Goal: Information Seeking & Learning: Get advice/opinions

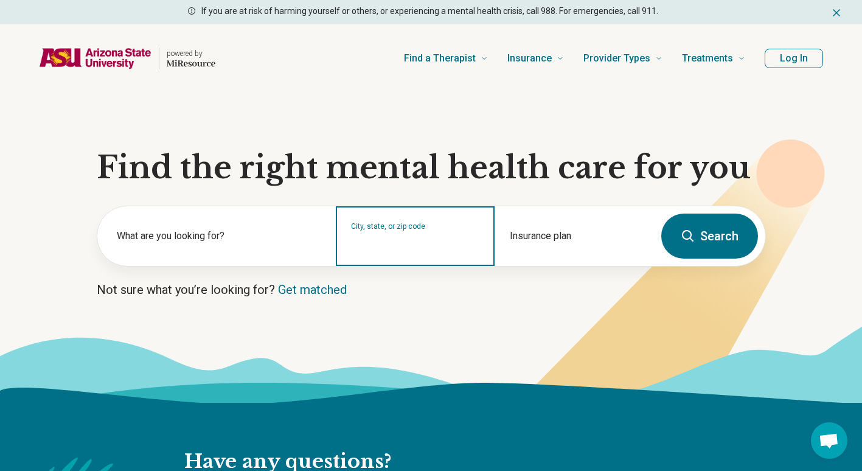
click at [427, 251] on input "City, state, or zip code" at bounding box center [415, 244] width 129 height 15
type input "*****"
click at [661, 213] on button "Search" at bounding box center [709, 235] width 97 height 45
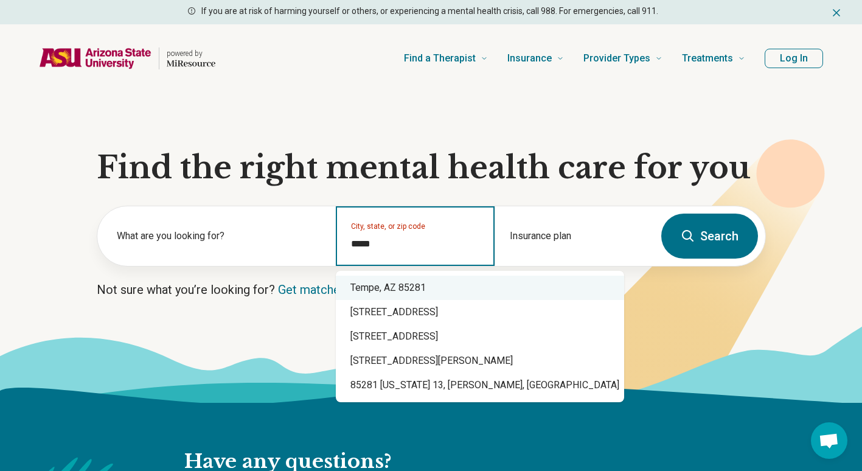
click at [453, 282] on div "Tempe, AZ 85281" at bounding box center [480, 287] width 288 height 24
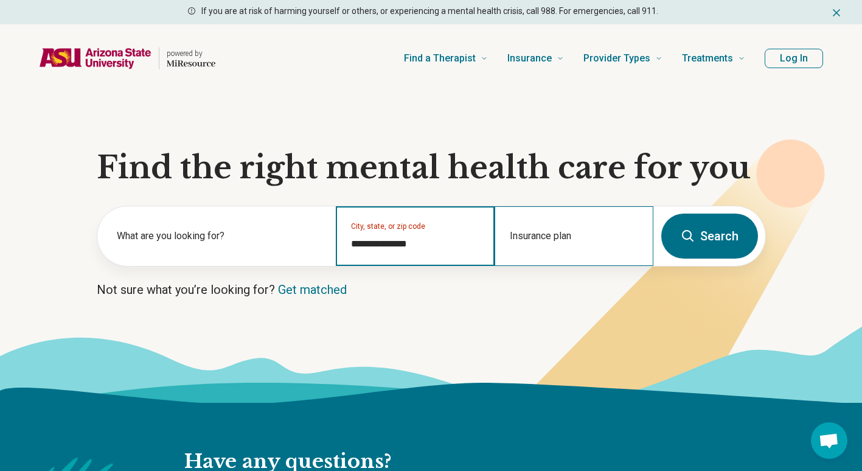
type input "**********"
click at [600, 210] on div "Insurance plan" at bounding box center [573, 236] width 159 height 60
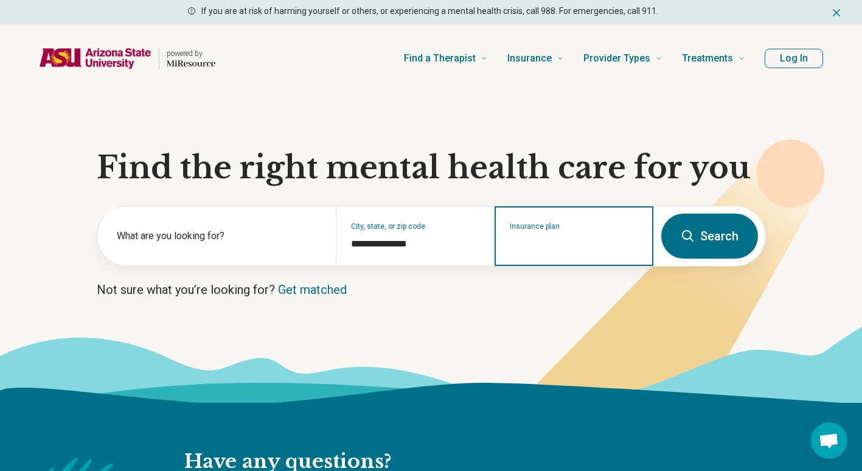
click at [605, 238] on input "Insurance plan" at bounding box center [574, 244] width 129 height 15
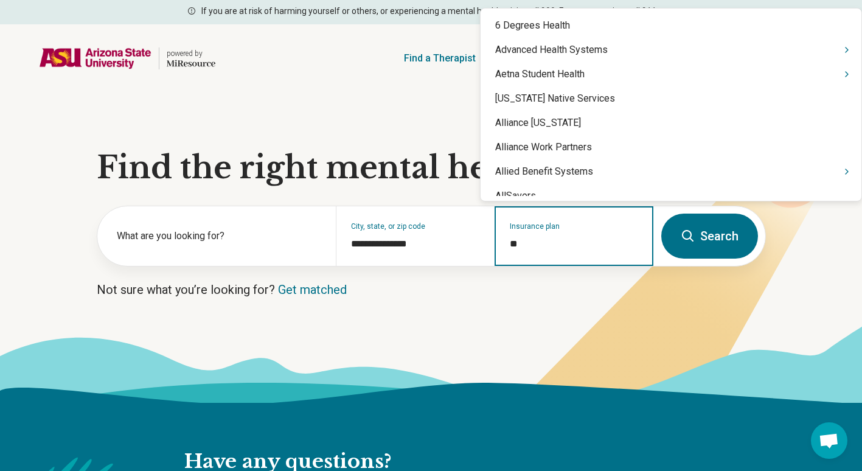
type input "***"
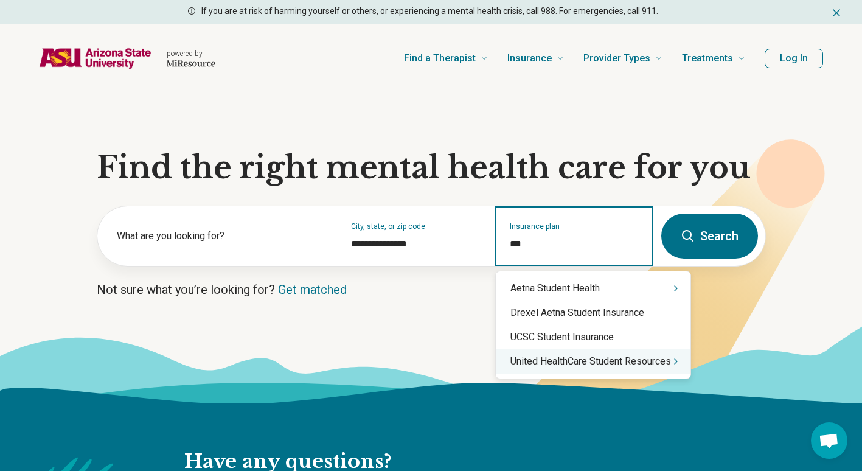
click at [651, 359] on div "United HealthCare Student Resources" at bounding box center [593, 361] width 195 height 24
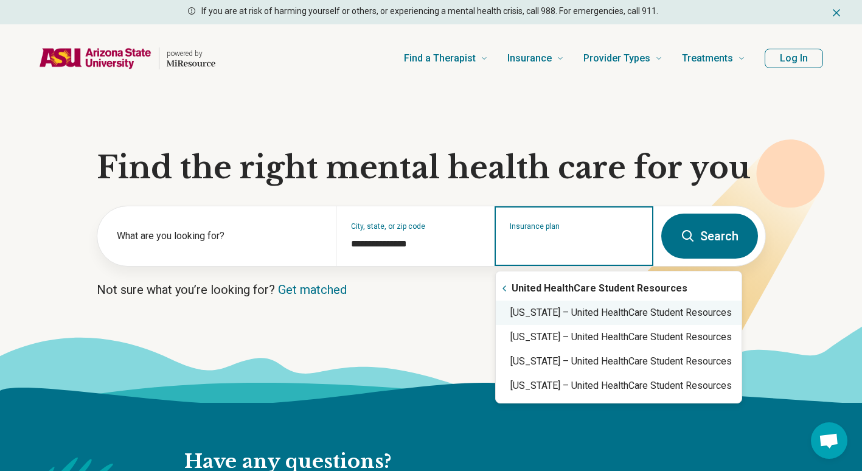
click at [575, 313] on div "Arizona – United HealthCare Student Resources" at bounding box center [619, 312] width 246 height 24
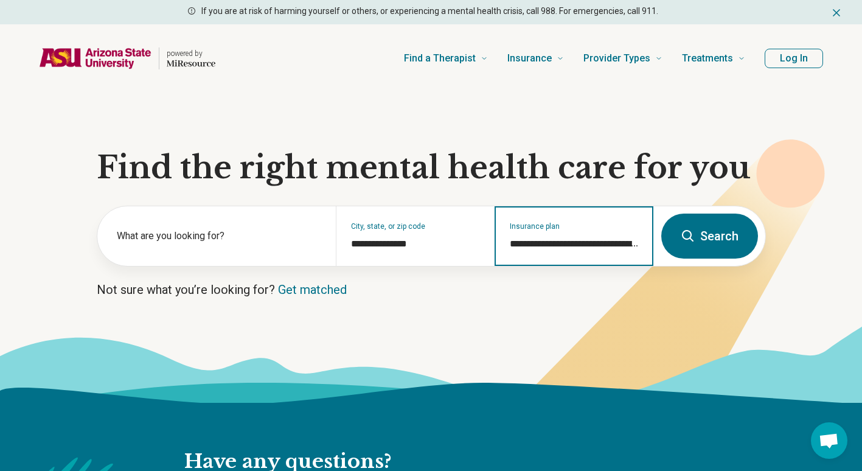
type input "**********"
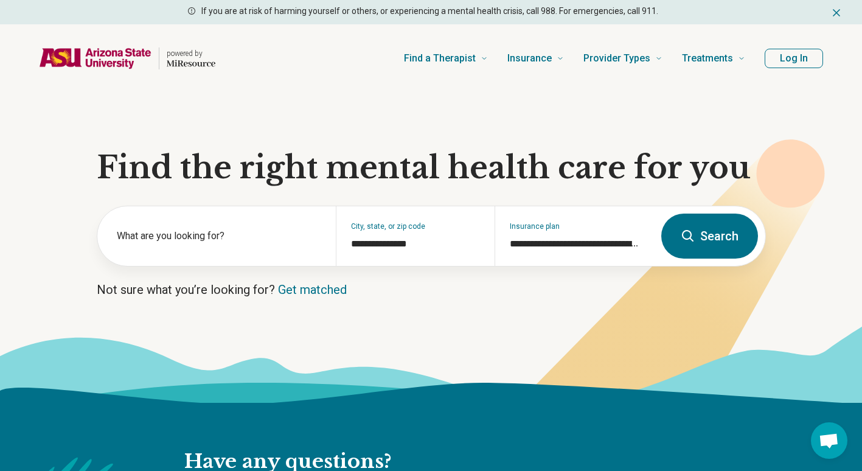
click at [691, 229] on icon at bounding box center [688, 236] width 15 height 15
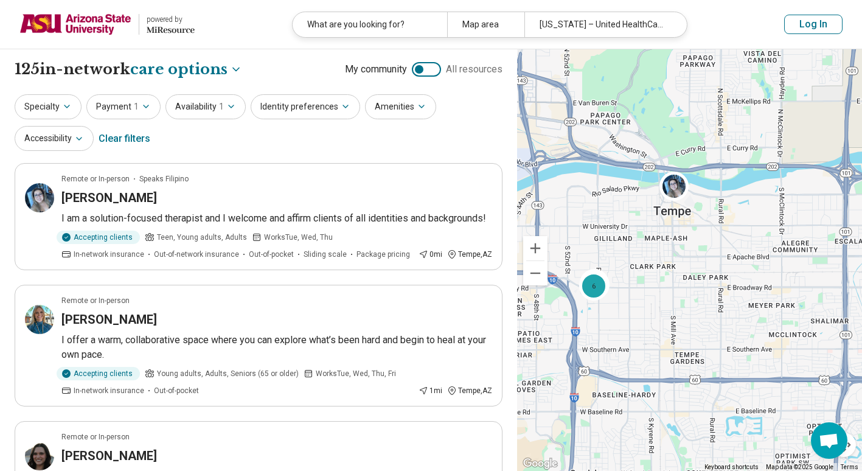
drag, startPoint x: 654, startPoint y: 334, endPoint x: 691, endPoint y: 271, distance: 72.5
click at [691, 271] on div "2 6" at bounding box center [689, 260] width 345 height 422
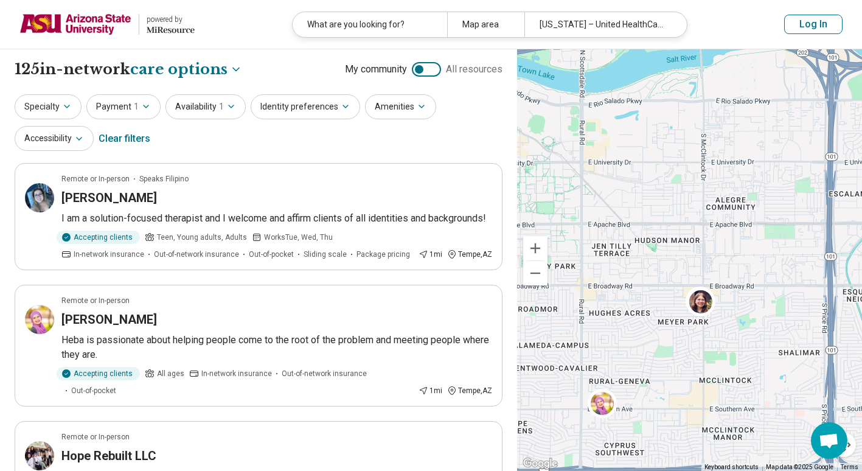
drag, startPoint x: 730, startPoint y: 278, endPoint x: 559, endPoint y: 260, distance: 171.9
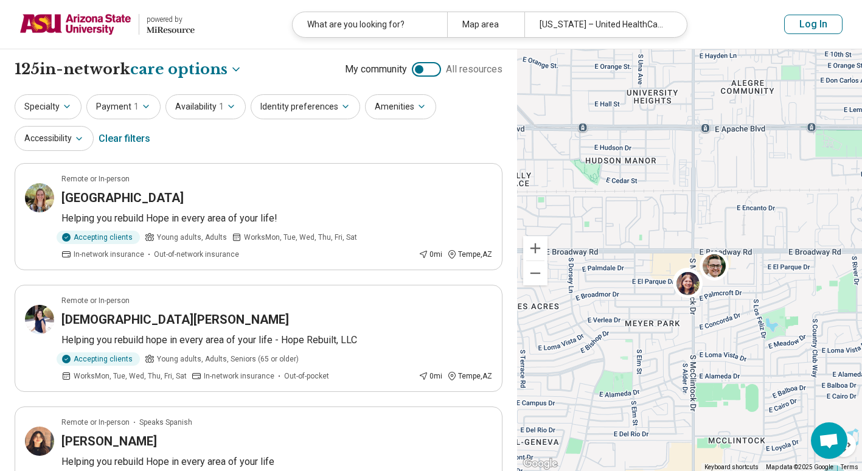
drag, startPoint x: 797, startPoint y: 258, endPoint x: 724, endPoint y: 216, distance: 84.5
click at [724, 216] on div "4 2 2" at bounding box center [689, 260] width 345 height 422
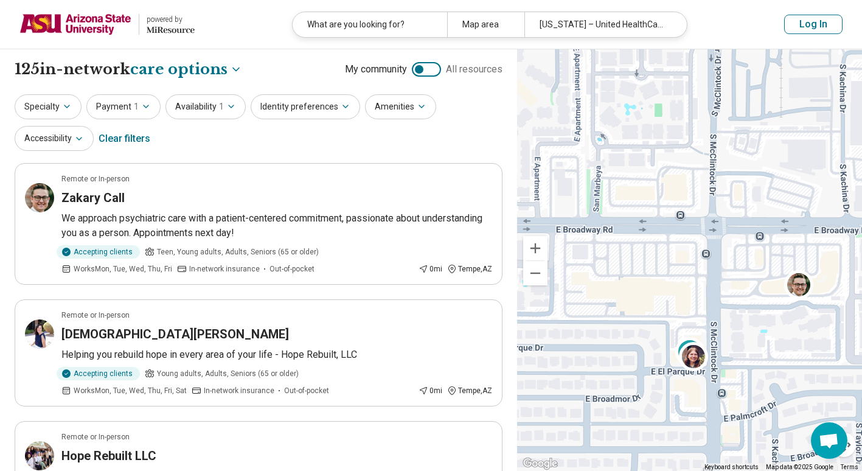
drag, startPoint x: 653, startPoint y: 365, endPoint x: 750, endPoint y: 161, distance: 226.3
click at [750, 161] on div "4 2 2" at bounding box center [689, 260] width 345 height 422
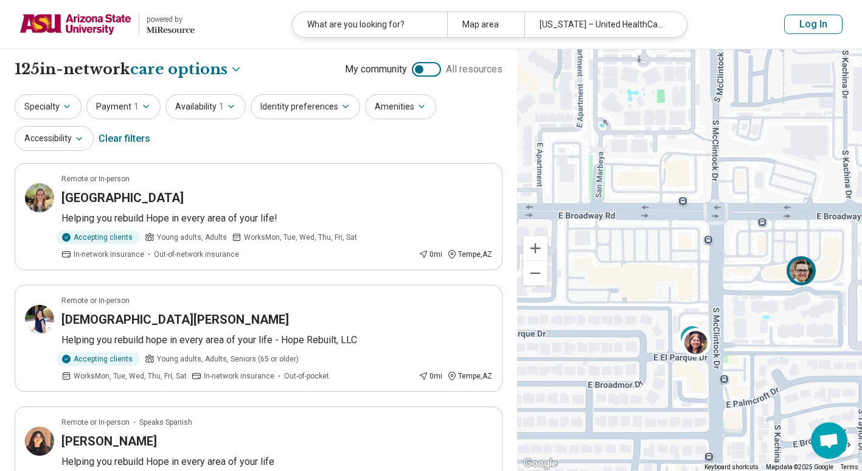
click at [803, 275] on img at bounding box center [800, 270] width 29 height 29
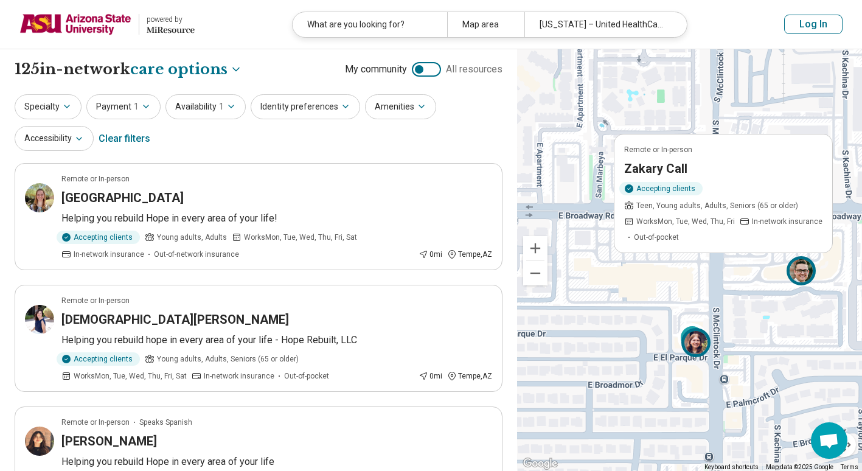
click at [696, 346] on img at bounding box center [695, 342] width 29 height 29
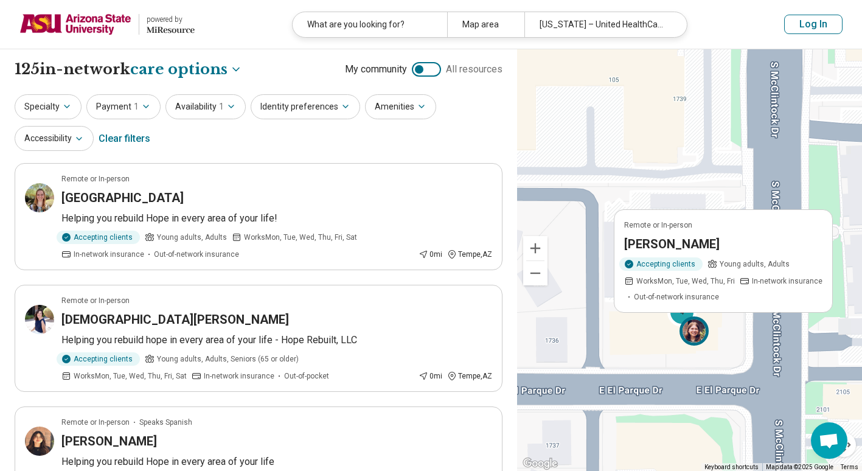
click at [680, 317] on div "Remote or In-person Kari Savoie Accepting clients Young adults, Adults Works Mo…" at bounding box center [696, 333] width 35 height 35
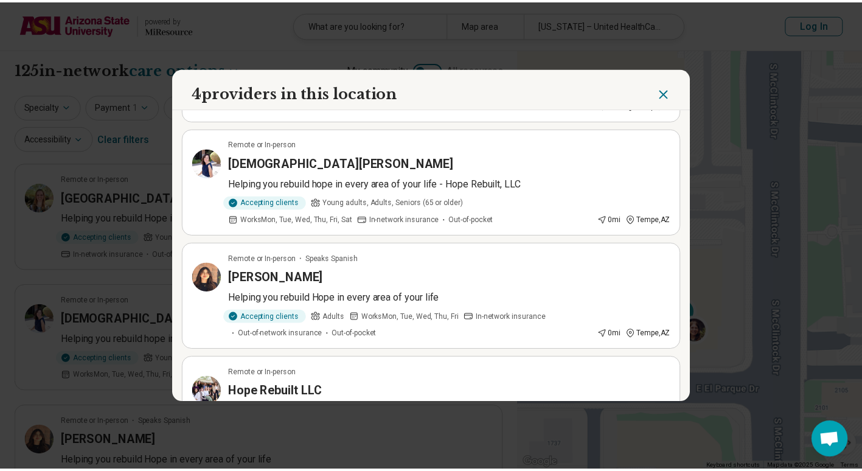
scroll to position [190, 0]
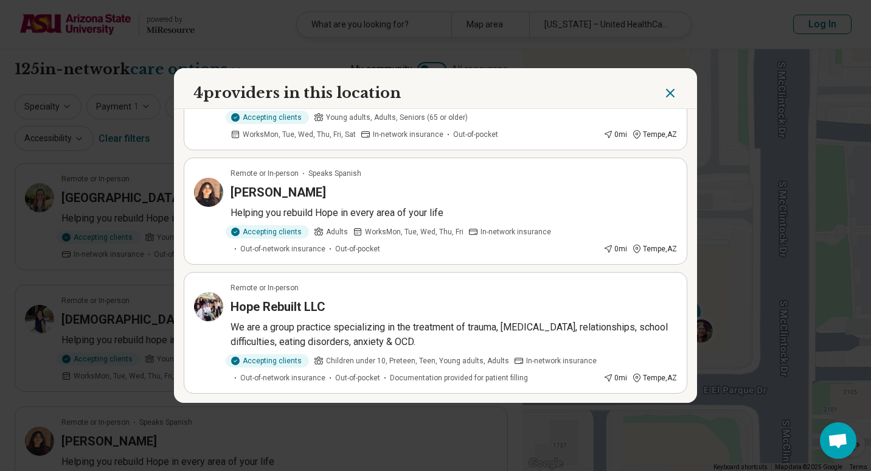
click at [479, 321] on p "We are a group practice specializing in the treatment of trauma, depression, re…" at bounding box center [453, 334] width 446 height 29
click at [667, 91] on icon "Close" at bounding box center [670, 92] width 7 height 7
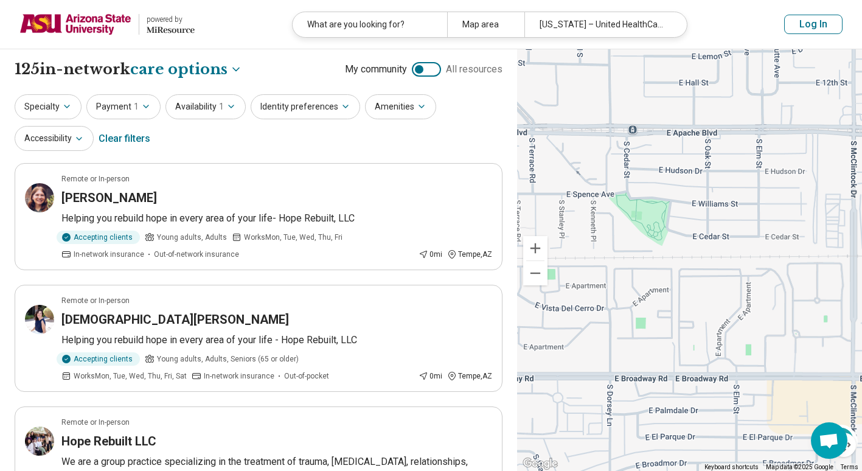
drag, startPoint x: 639, startPoint y: 181, endPoint x: 825, endPoint y: 392, distance: 281.0
click at [825, 392] on div "4 2 2" at bounding box center [689, 260] width 345 height 422
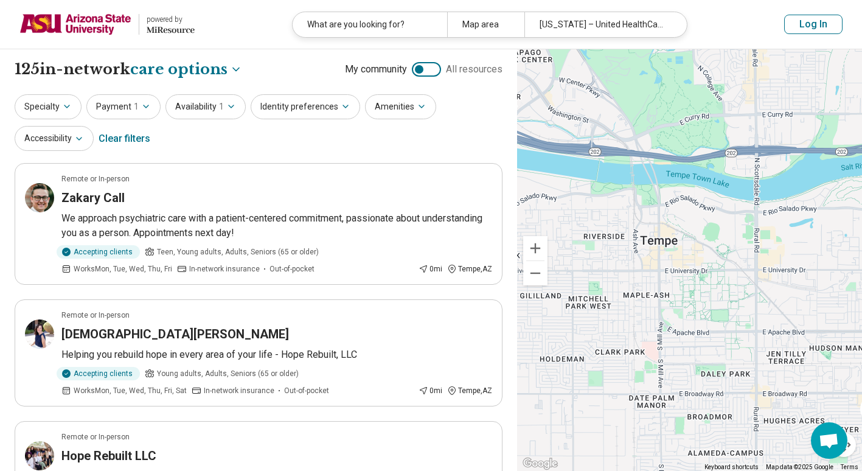
drag, startPoint x: 647, startPoint y: 285, endPoint x: 800, endPoint y: 357, distance: 168.9
click at [800, 357] on div "4 2 2" at bounding box center [689, 260] width 345 height 422
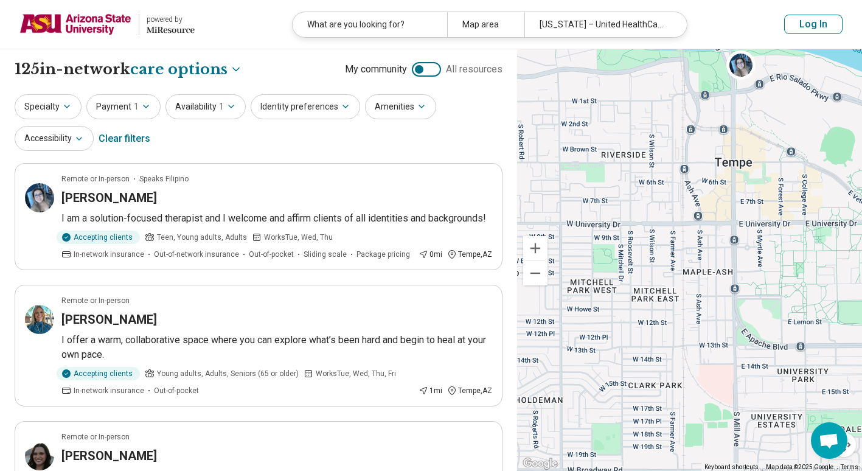
drag, startPoint x: 649, startPoint y: 237, endPoint x: 757, endPoint y: 251, distance: 107.9
click at [757, 251] on div "2 6" at bounding box center [689, 260] width 345 height 422
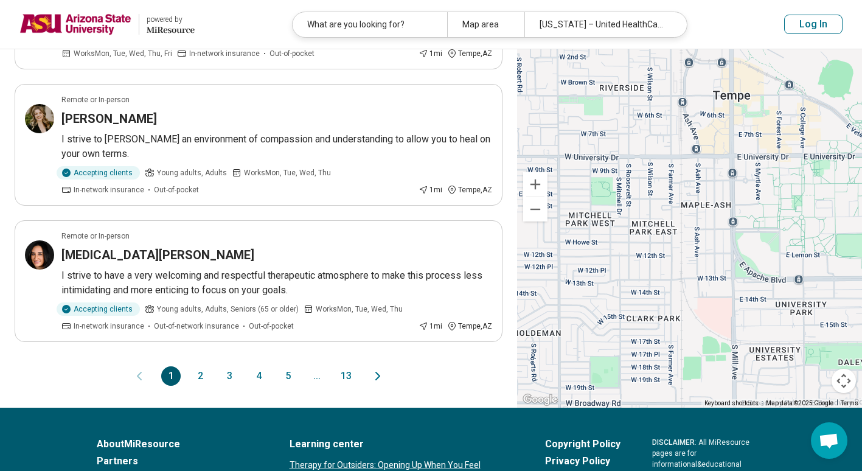
scroll to position [1183, 0]
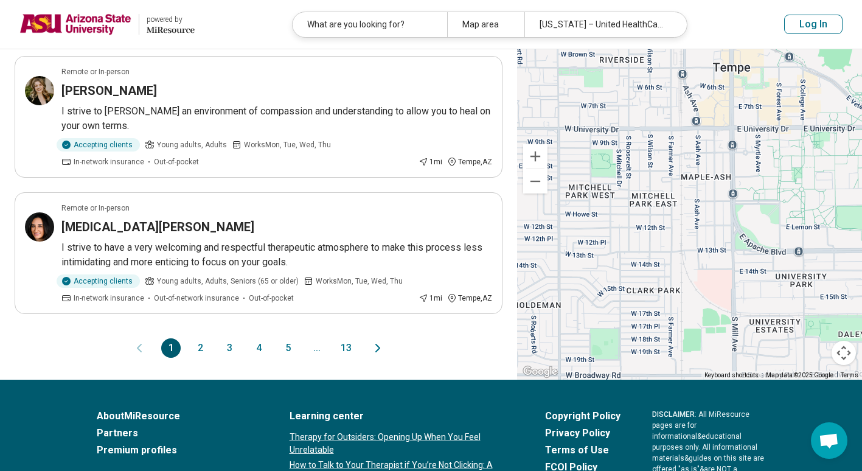
click at [201, 352] on button "2" at bounding box center [199, 347] width 19 height 19
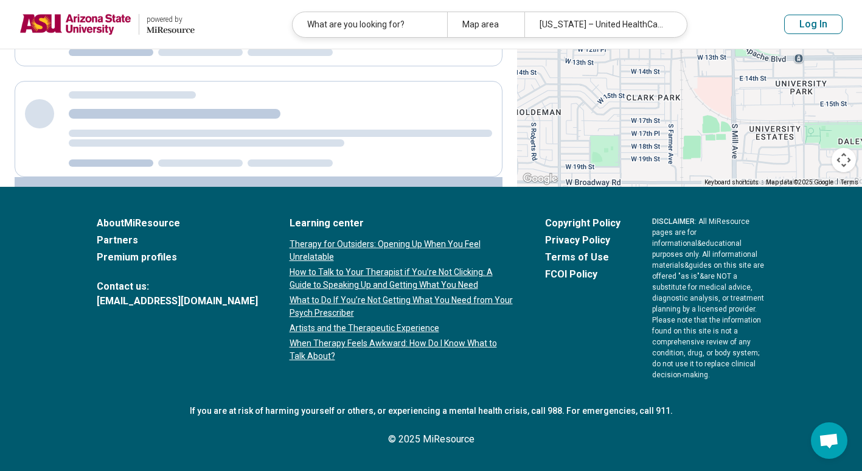
scroll to position [0, 0]
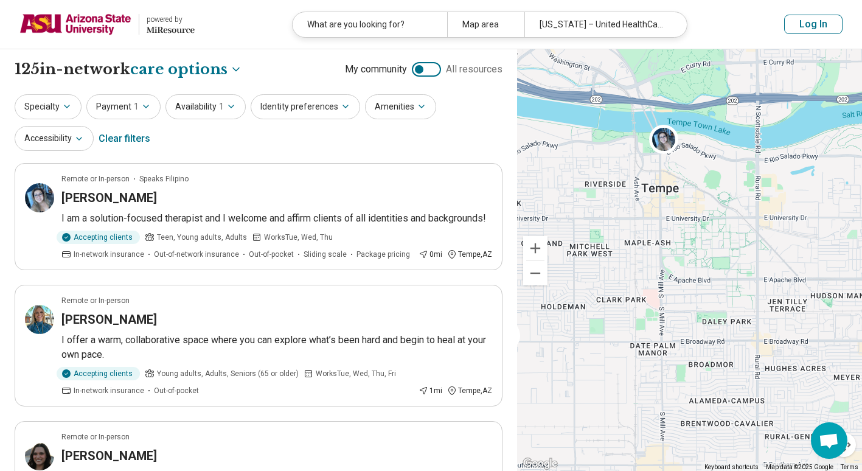
drag, startPoint x: 737, startPoint y: 361, endPoint x: 693, endPoint y: 302, distance: 73.0
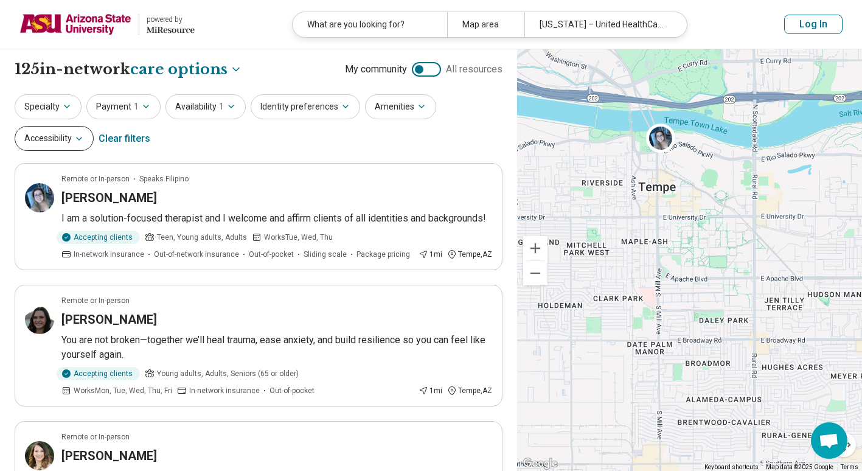
click at [65, 141] on button "Accessibility" at bounding box center [54, 138] width 79 height 25
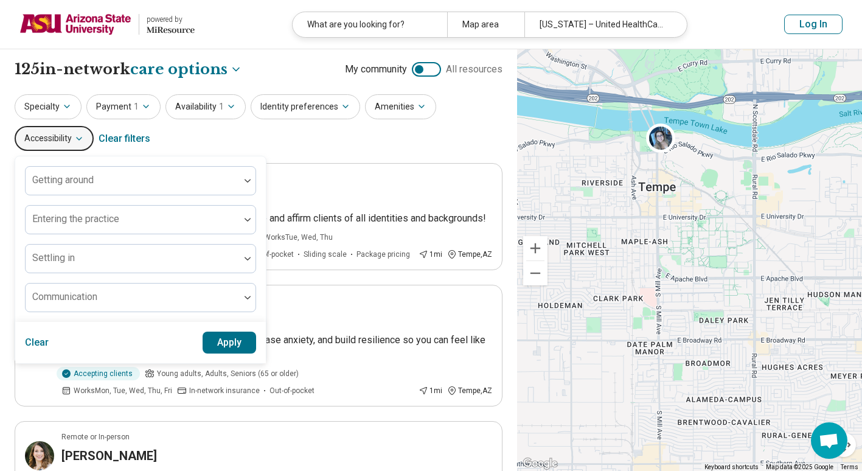
click at [65, 141] on button "Accessibility" at bounding box center [54, 138] width 79 height 25
click at [227, 107] on icon "button" at bounding box center [231, 107] width 10 height 10
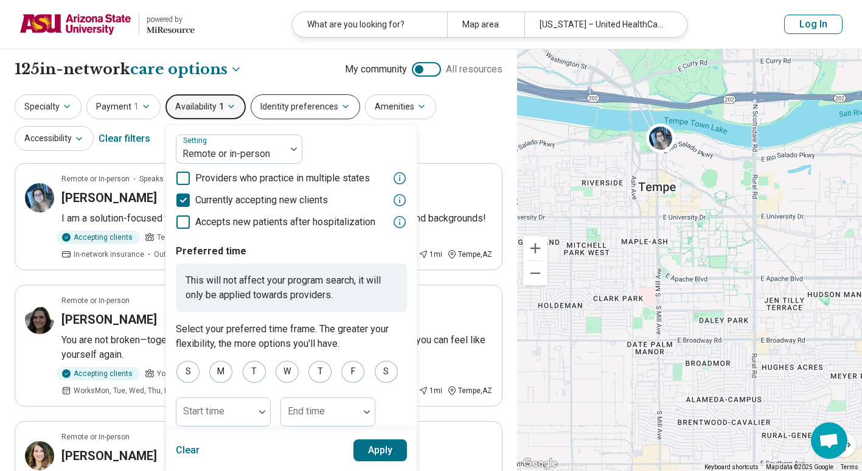
click at [342, 102] on icon "button" at bounding box center [346, 107] width 10 height 10
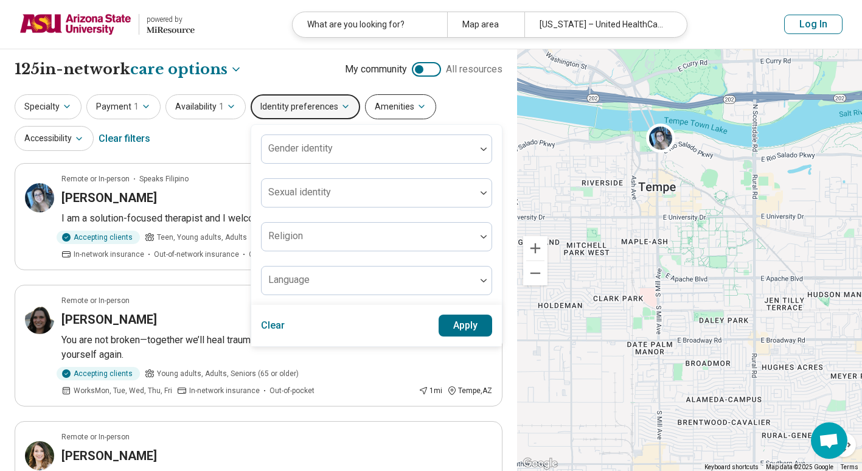
click at [416, 98] on button "Amenities" at bounding box center [400, 106] width 71 height 25
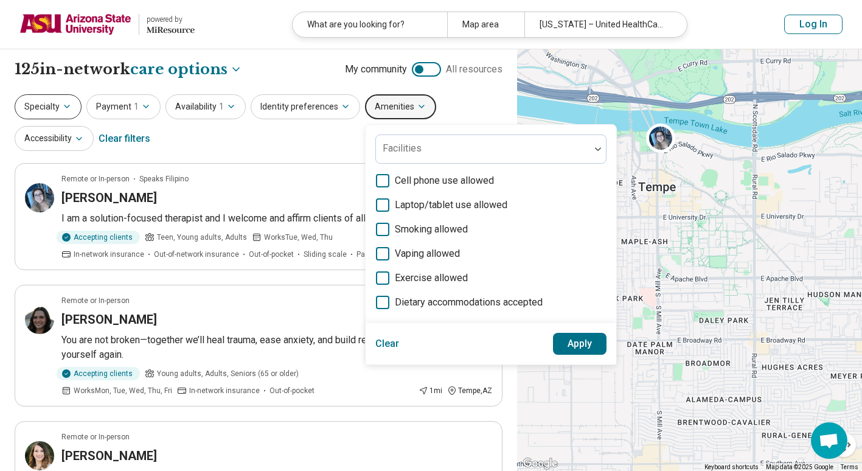
click at [63, 114] on button "Specialty" at bounding box center [48, 106] width 67 height 25
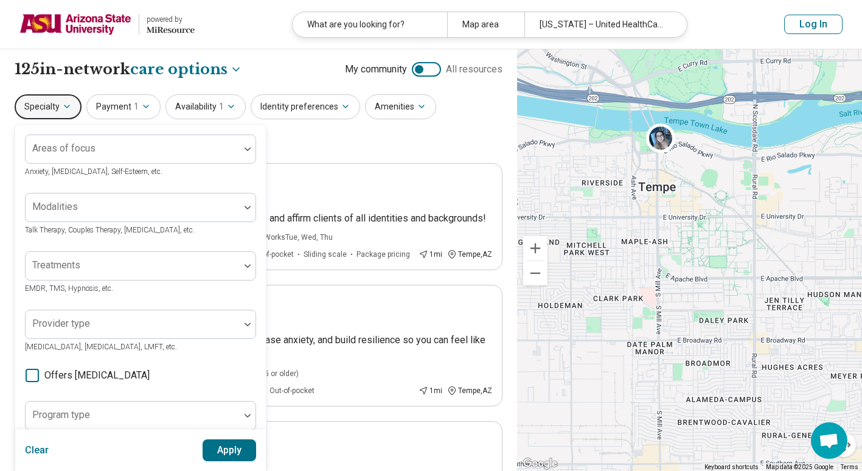
click at [358, 137] on div "Specialty Areas of focus Anxiety, Depression, Self-Esteem, etc. Modalities Talk…" at bounding box center [259, 123] width 488 height 59
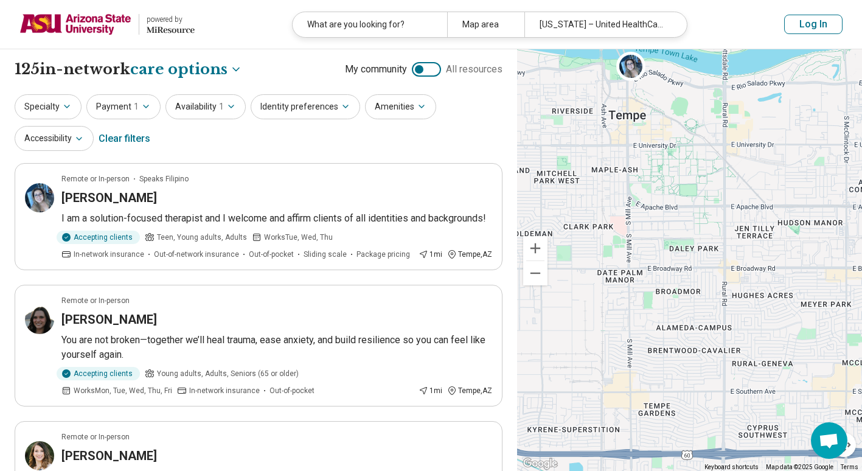
drag, startPoint x: 674, startPoint y: 301, endPoint x: 641, endPoint y: 226, distance: 82.2
click at [641, 226] on div "2 6" at bounding box center [689, 260] width 345 height 422
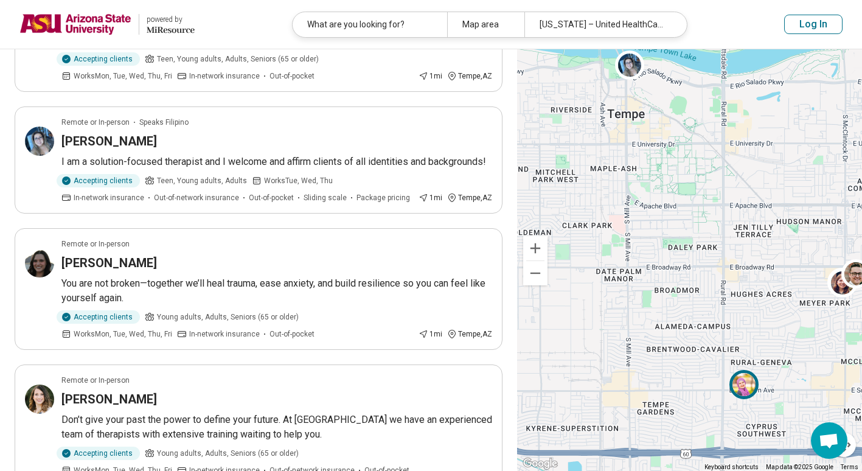
scroll to position [1314, 0]
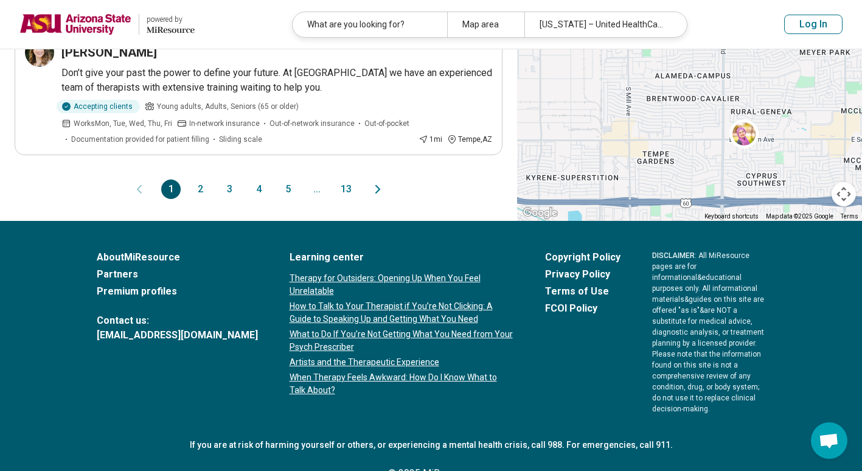
click at [196, 179] on button "2" at bounding box center [199, 188] width 19 height 19
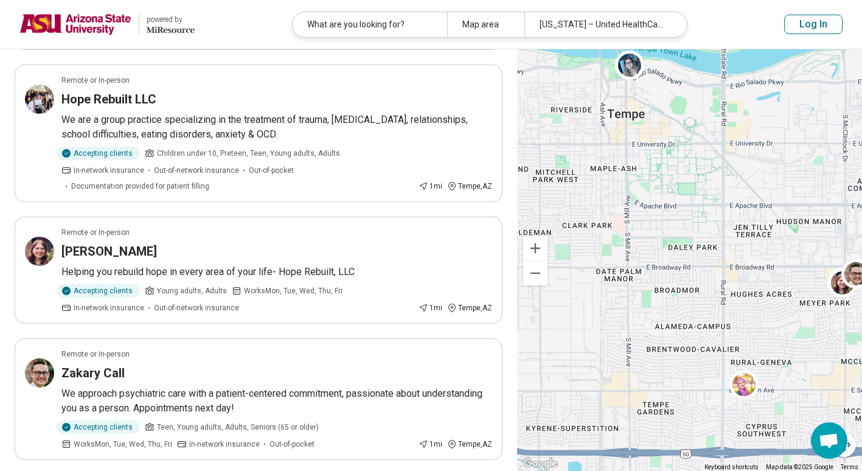
scroll to position [0, 0]
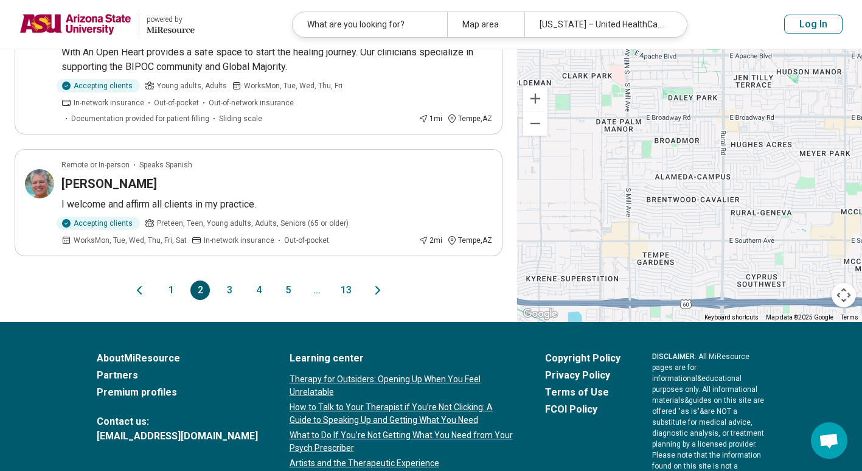
click at [231, 286] on button "3" at bounding box center [229, 289] width 19 height 19
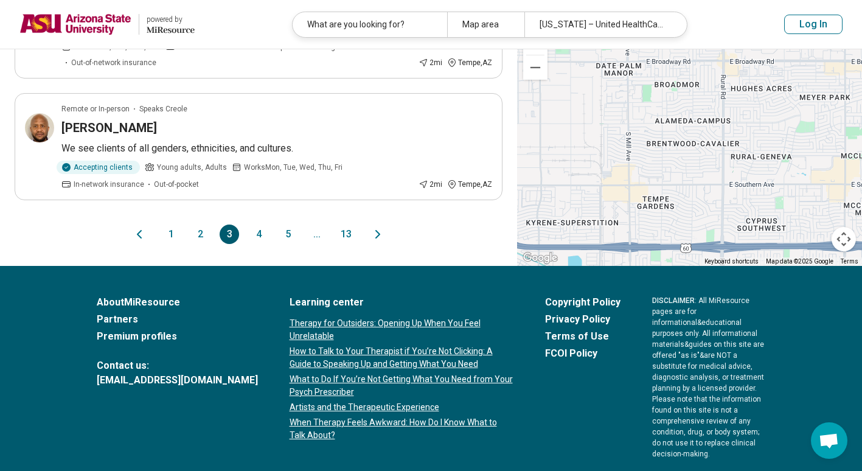
click at [255, 224] on button "4" at bounding box center [258, 233] width 19 height 19
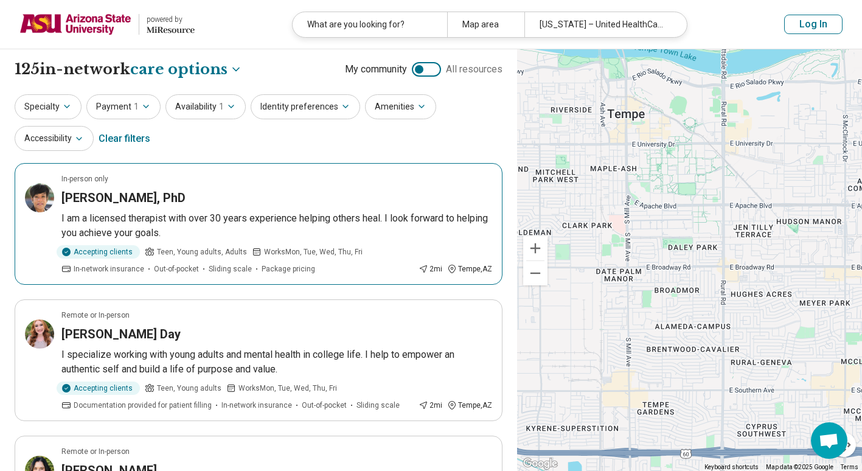
click at [255, 191] on div "Karen Morrow, PhD" at bounding box center [276, 197] width 431 height 17
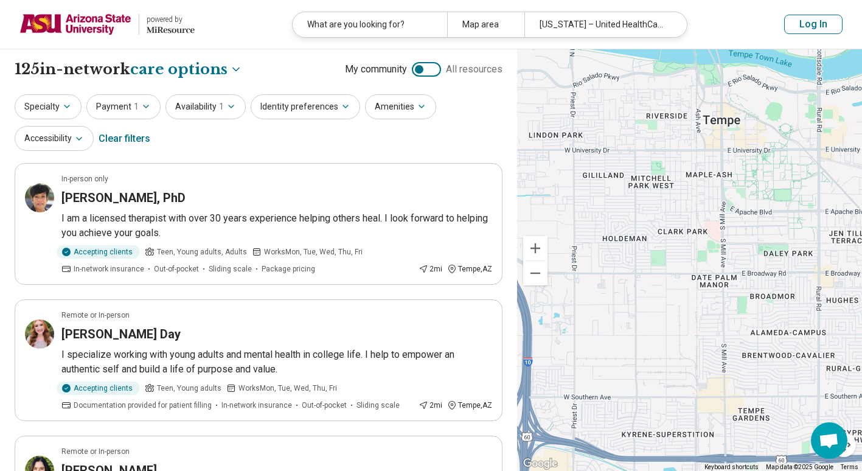
drag, startPoint x: 694, startPoint y: 266, endPoint x: 753, endPoint y: 269, distance: 59.1
click at [753, 269] on div "2" at bounding box center [689, 260] width 345 height 422
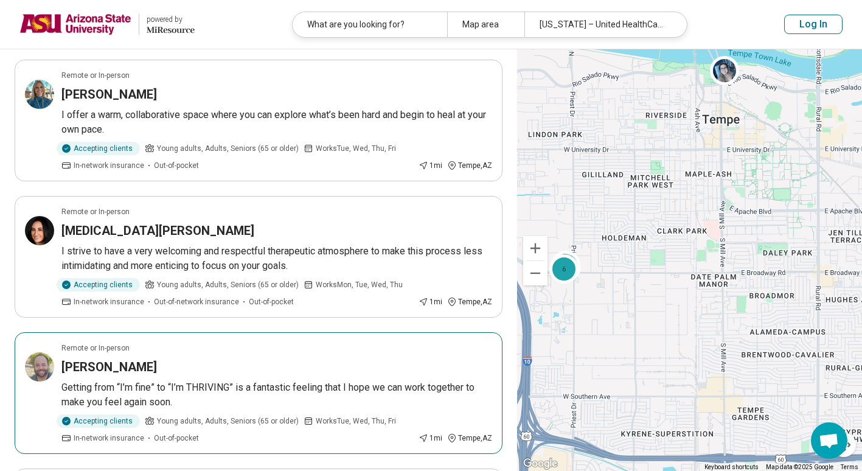
scroll to position [392, 0]
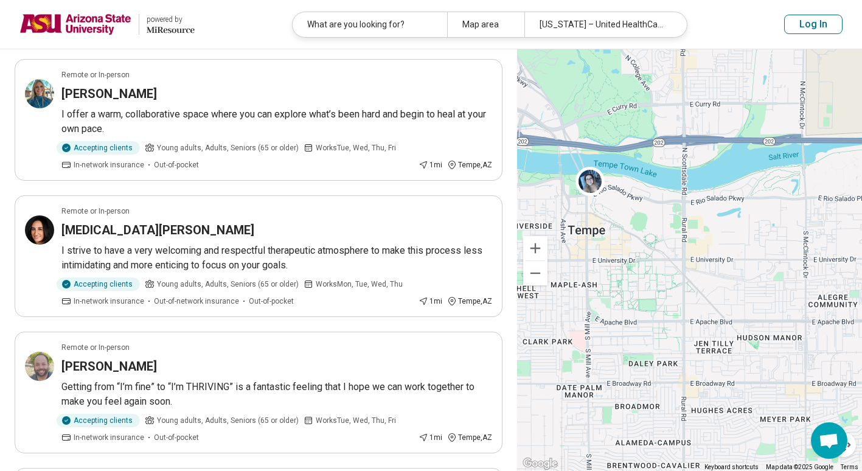
drag, startPoint x: 769, startPoint y: 191, endPoint x: 628, endPoint y: 304, distance: 180.4
click at [628, 304] on div "2 6" at bounding box center [689, 260] width 345 height 422
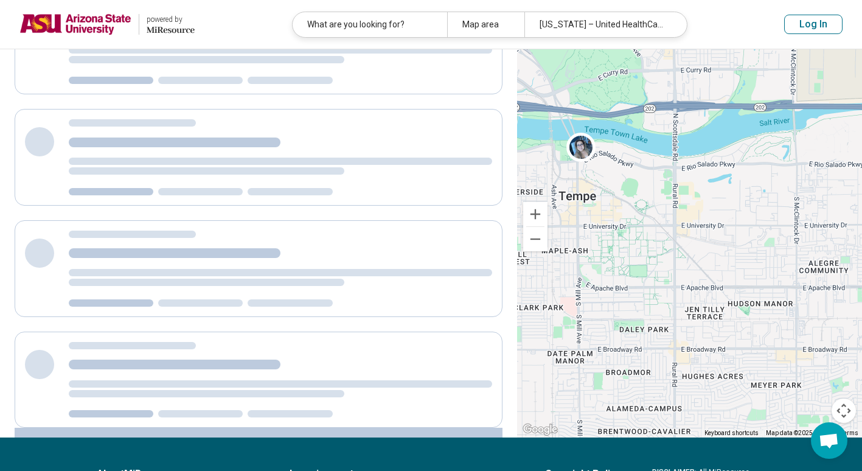
scroll to position [0, 0]
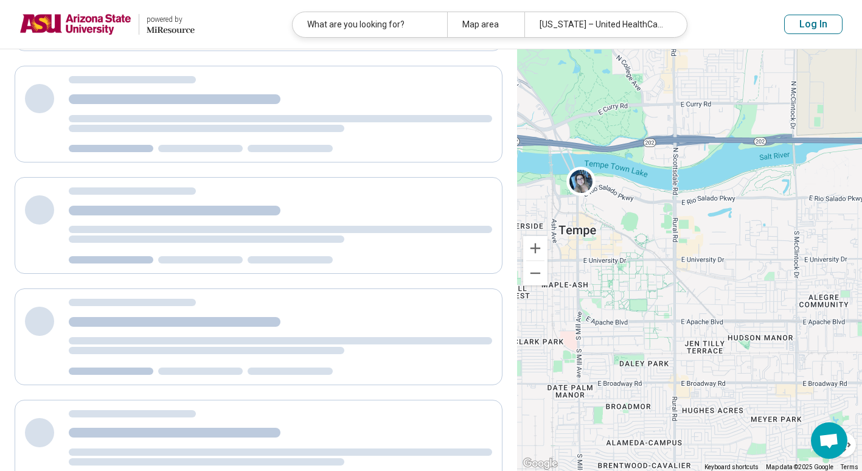
click at [628, 304] on div "2 6" at bounding box center [689, 260] width 345 height 422
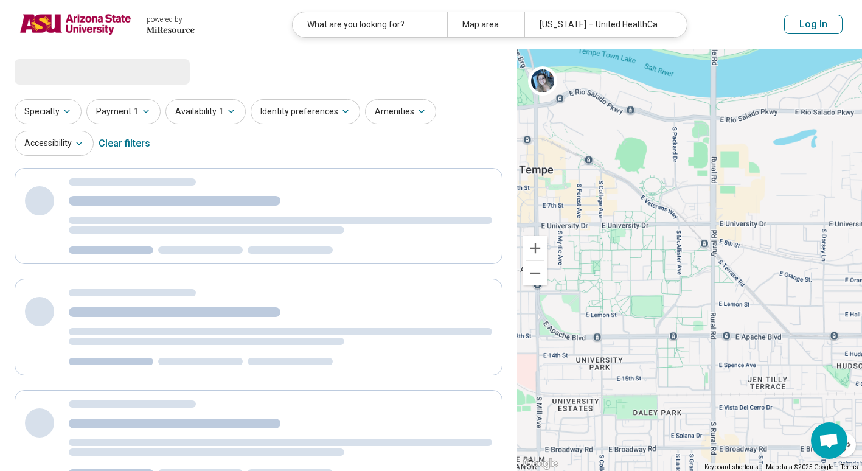
select select "***"
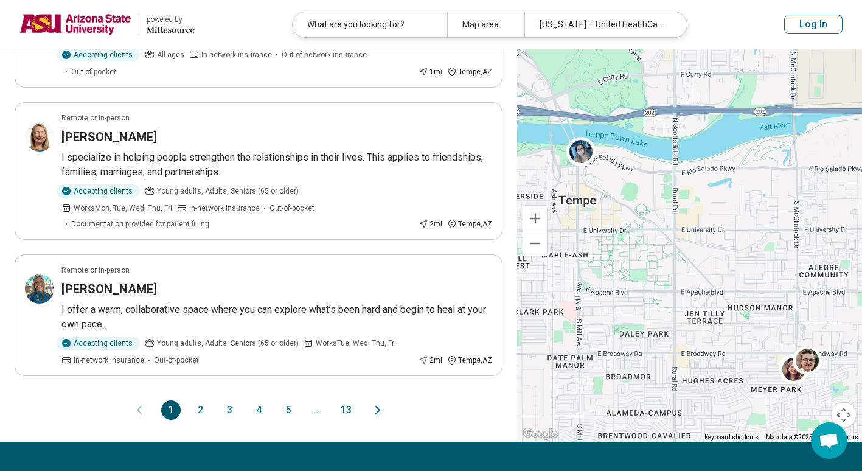
scroll to position [1093, 0]
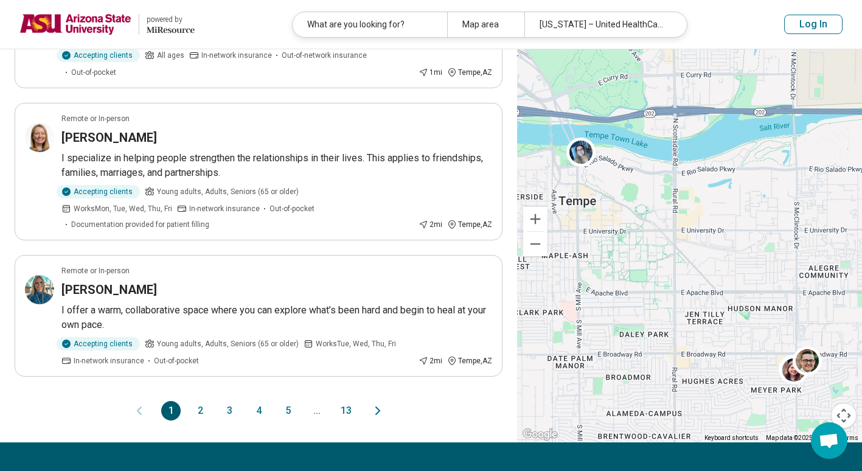
click at [205, 401] on button "2" at bounding box center [199, 410] width 19 height 19
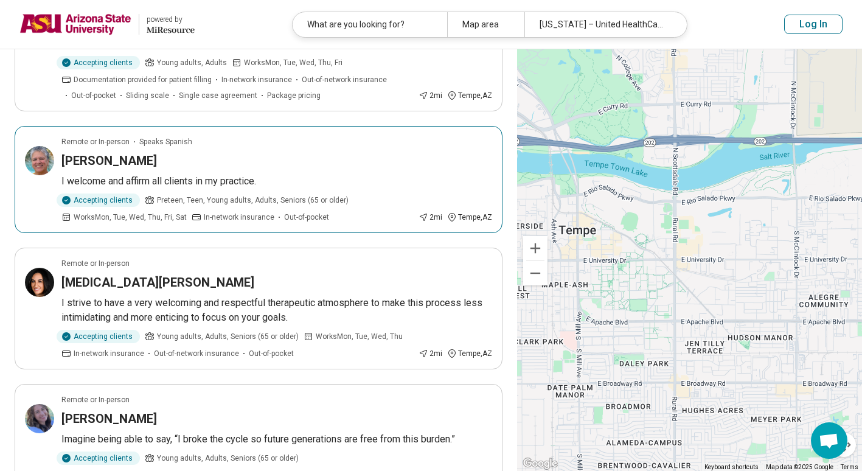
scroll to position [627, 0]
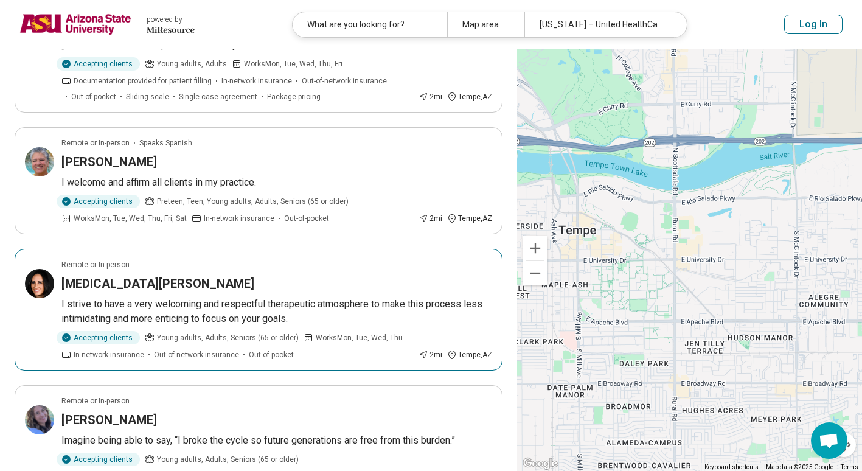
click at [140, 275] on h3 "Yasmin Kazemi" at bounding box center [157, 283] width 193 height 17
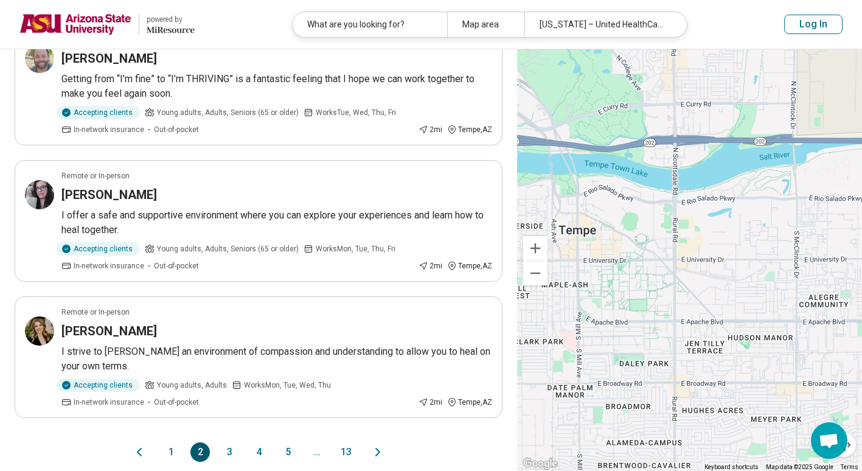
scroll to position [1110, 0]
click at [224, 442] on button "3" at bounding box center [229, 451] width 19 height 19
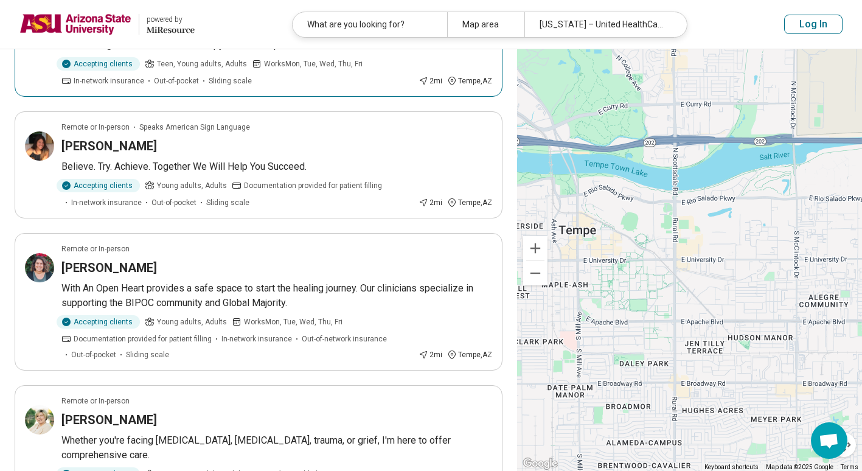
scroll to position [612, 0]
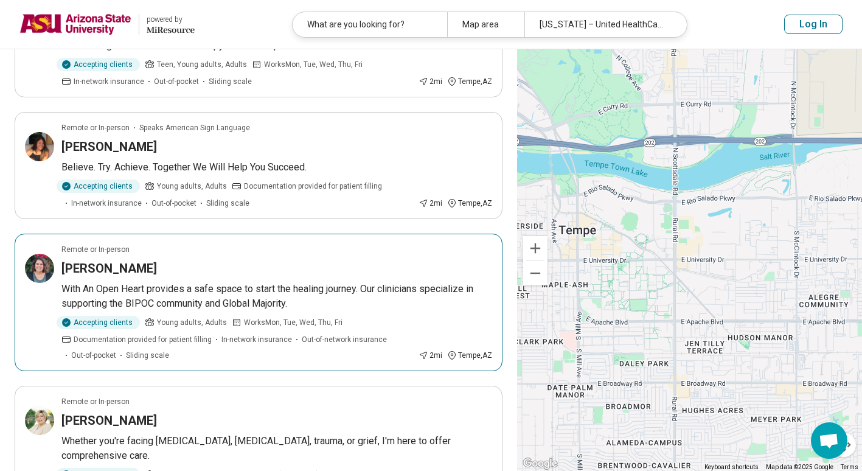
click at [241, 271] on div "Iliamari Vazquez Houston" at bounding box center [276, 268] width 431 height 17
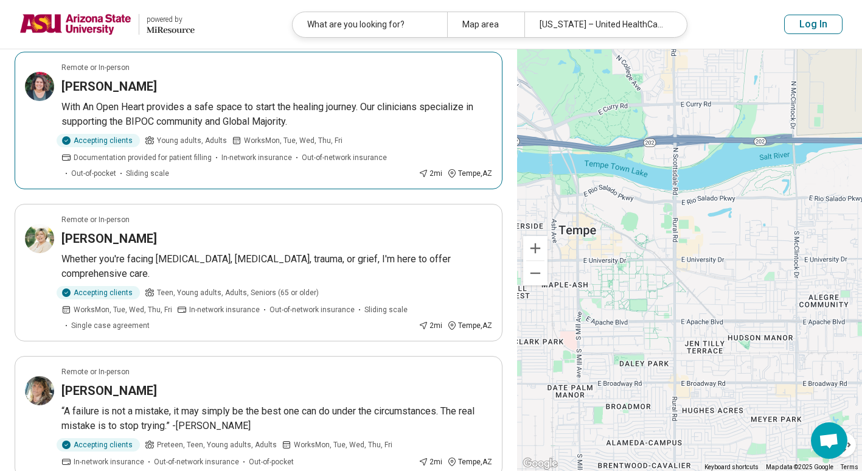
scroll to position [794, 0]
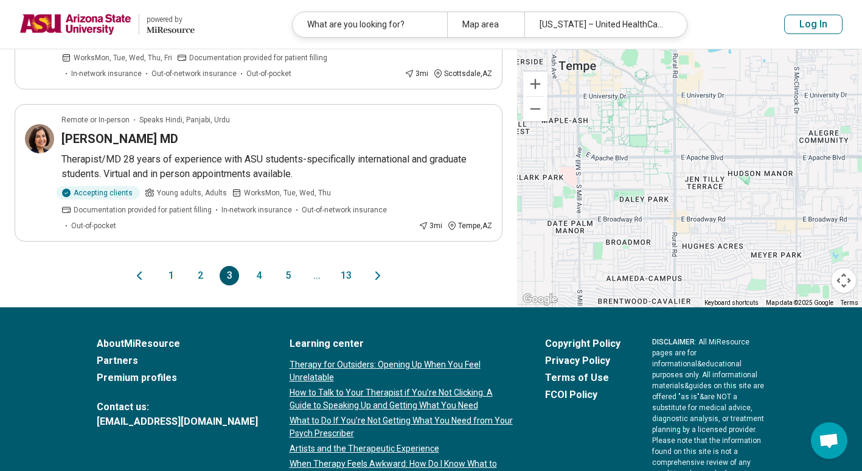
click at [262, 273] on button "4" at bounding box center [258, 275] width 19 height 19
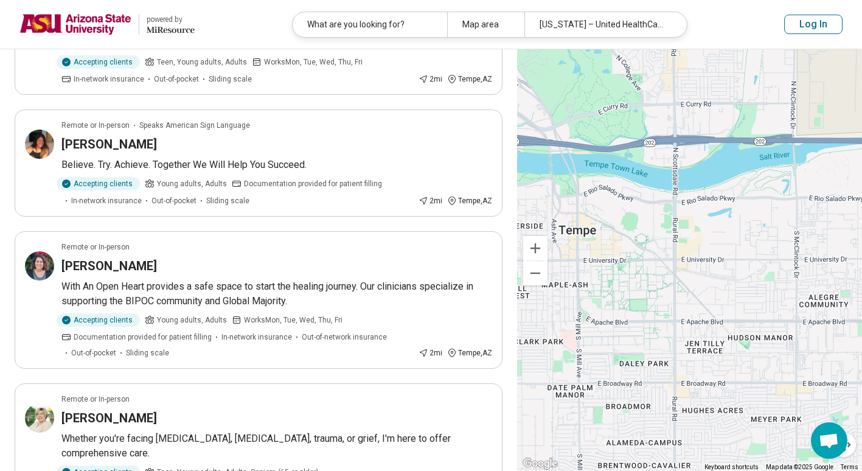
scroll to position [0, 0]
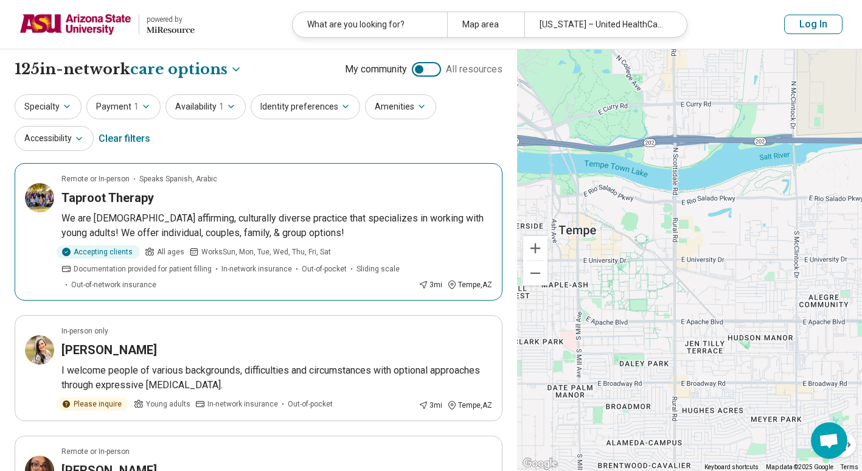
click at [317, 218] on p "We are [DEMOGRAPHIC_DATA] affirming, culturally diverse practice that specializ…" at bounding box center [276, 225] width 431 height 29
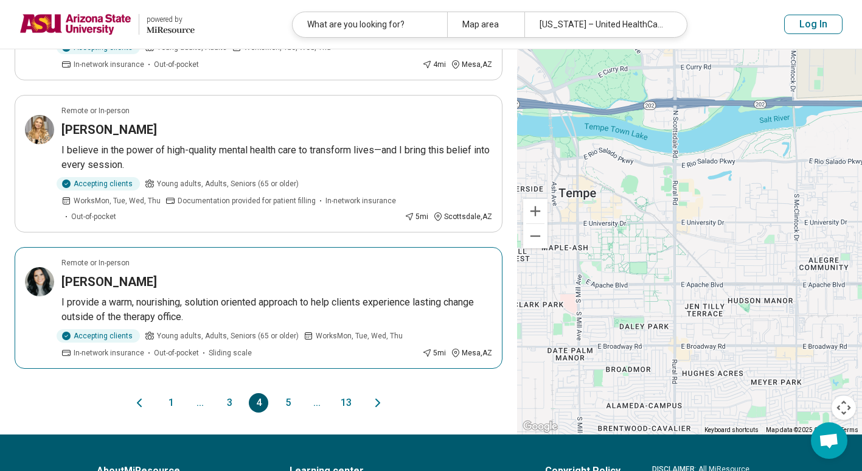
scroll to position [1145, 0]
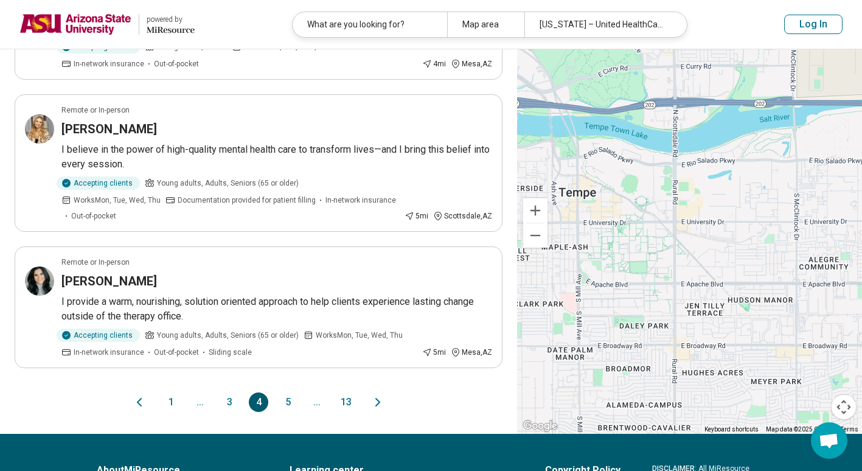
click at [288, 392] on button "5" at bounding box center [287, 401] width 19 height 19
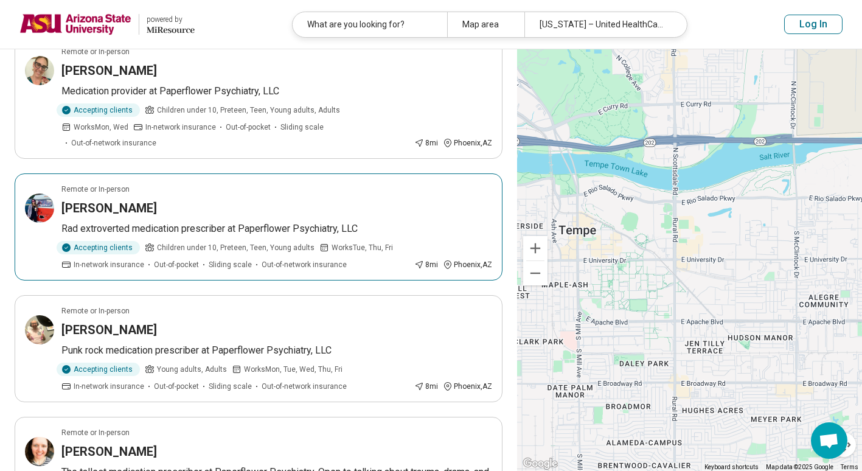
scroll to position [827, 0]
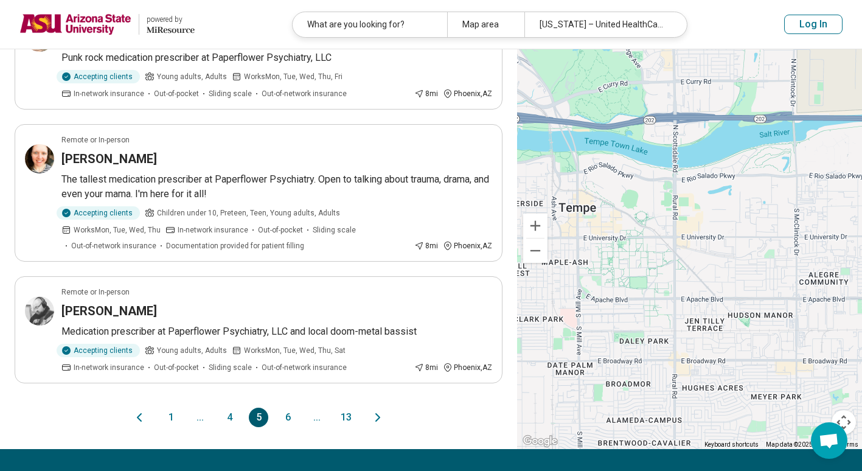
click at [289, 407] on button "6" at bounding box center [287, 416] width 19 height 19
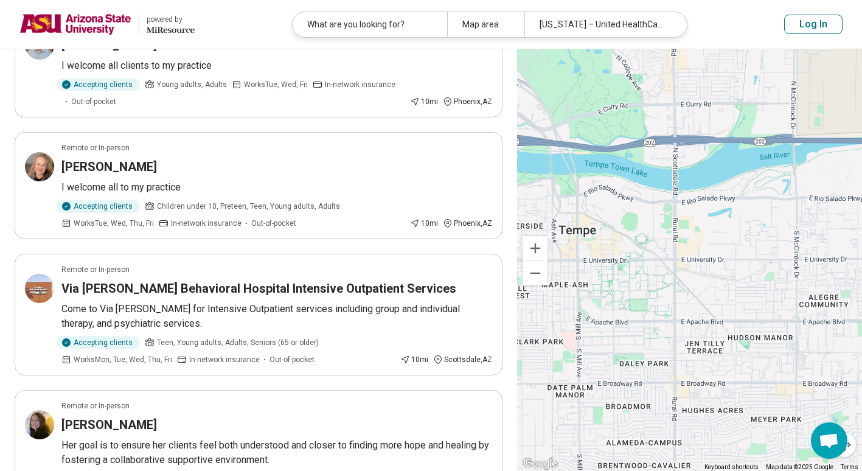
scroll to position [555, 0]
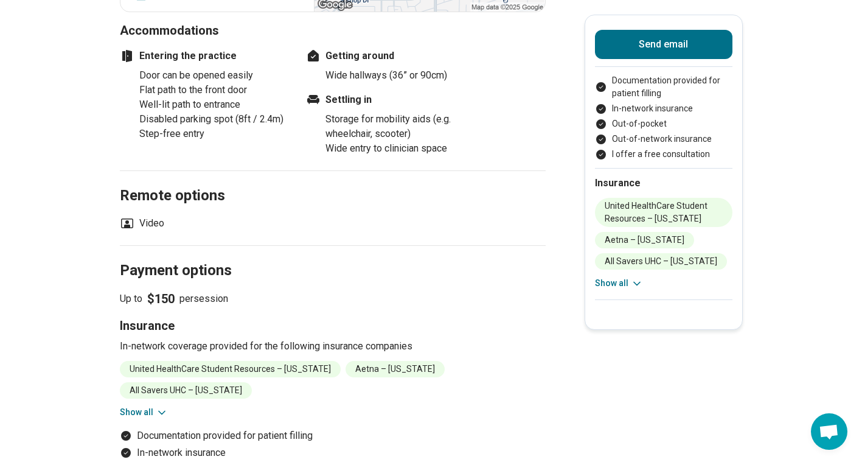
scroll to position [1000, 0]
click at [159, 407] on icon at bounding box center [162, 413] width 12 height 12
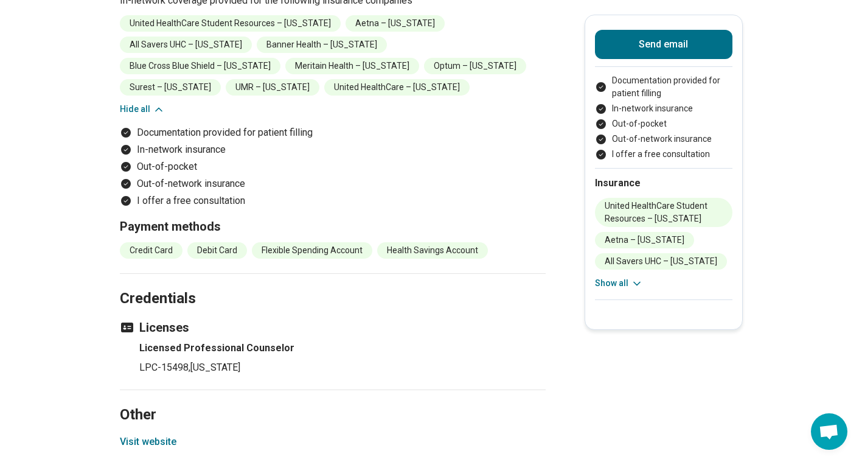
scroll to position [1367, 0]
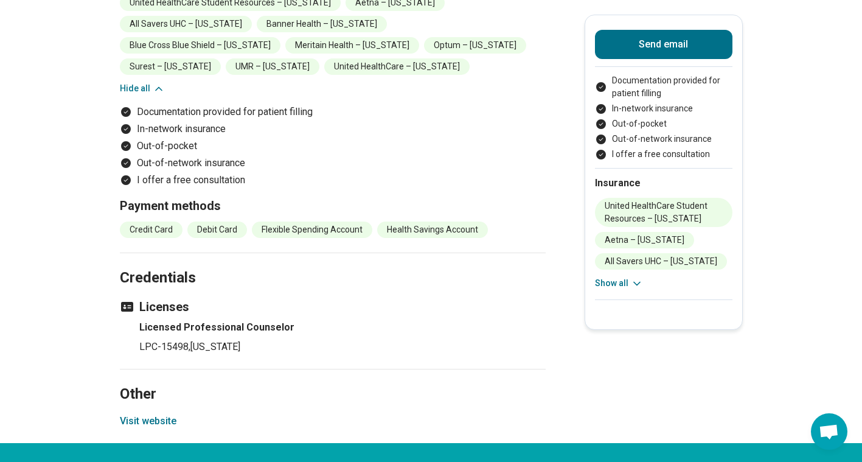
click at [170, 414] on button "Visit website" at bounding box center [148, 421] width 57 height 15
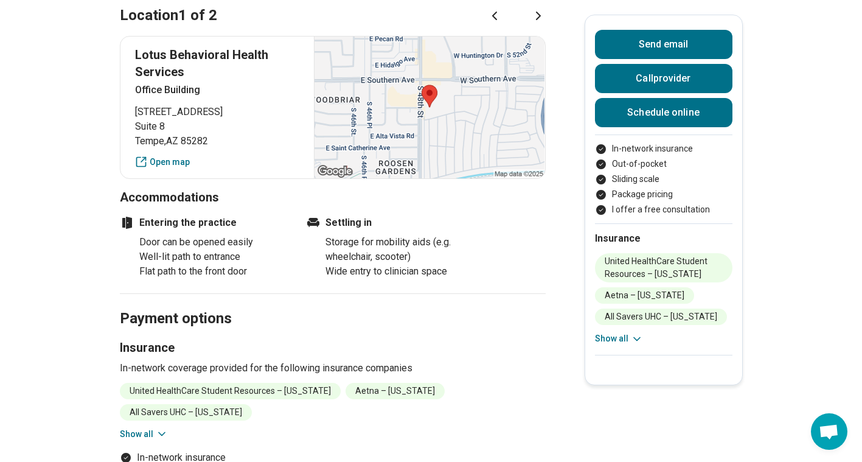
scroll to position [956, 0]
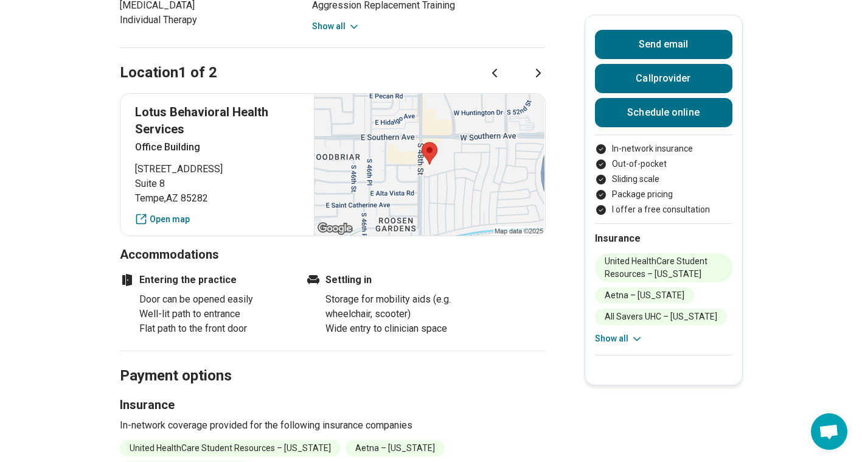
click at [546, 66] on icon at bounding box center [538, 73] width 15 height 15
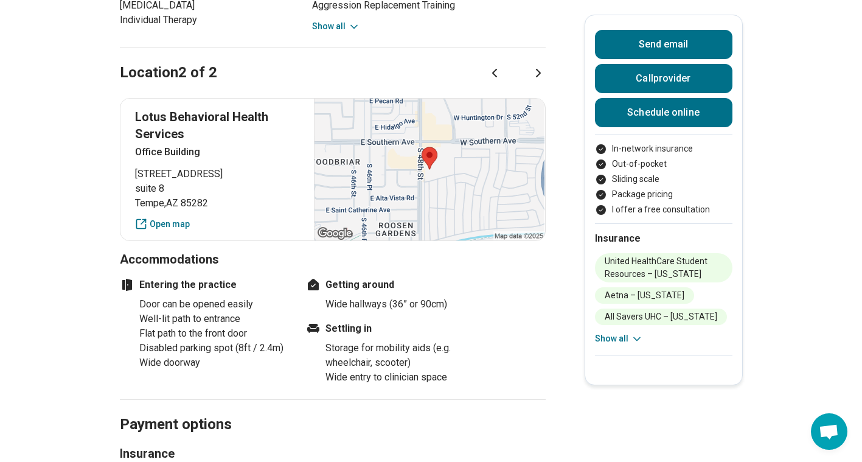
click at [496, 69] on icon at bounding box center [495, 72] width 4 height 7
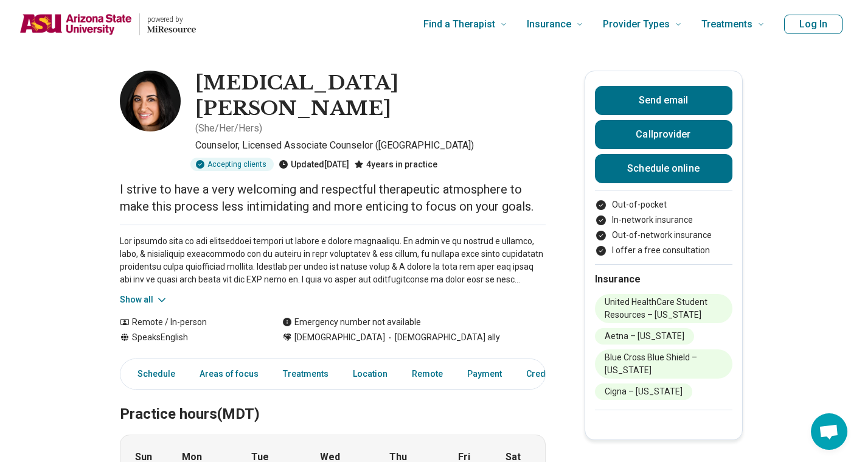
click at [159, 294] on icon at bounding box center [162, 300] width 12 height 12
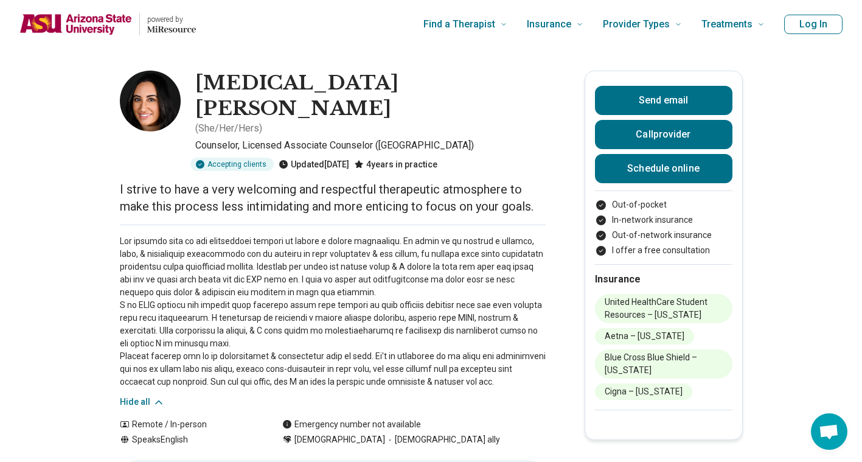
click at [135, 253] on p at bounding box center [333, 311] width 426 height 153
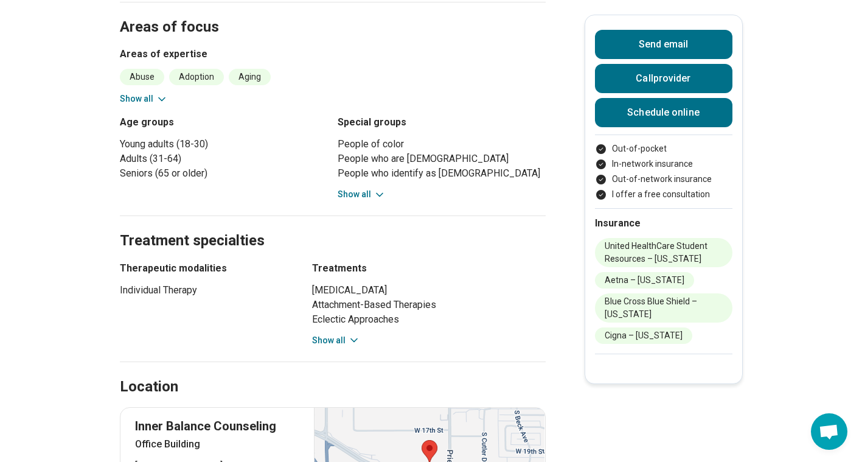
scroll to position [594, 0]
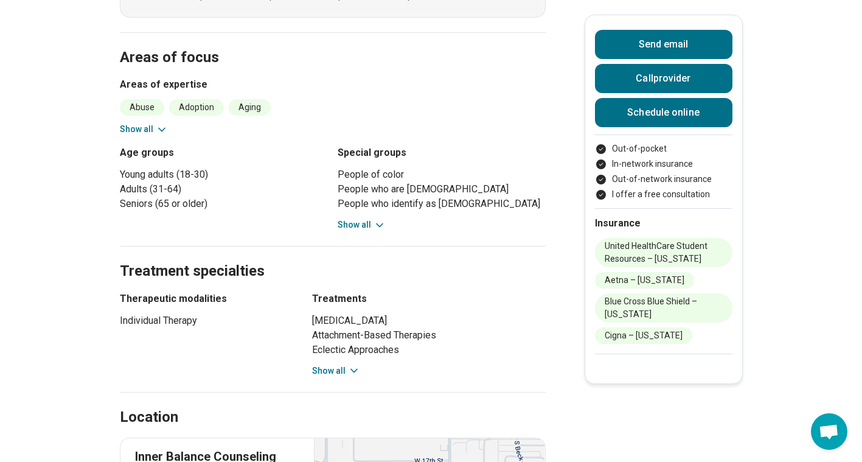
click at [158, 123] on icon at bounding box center [162, 129] width 12 height 12
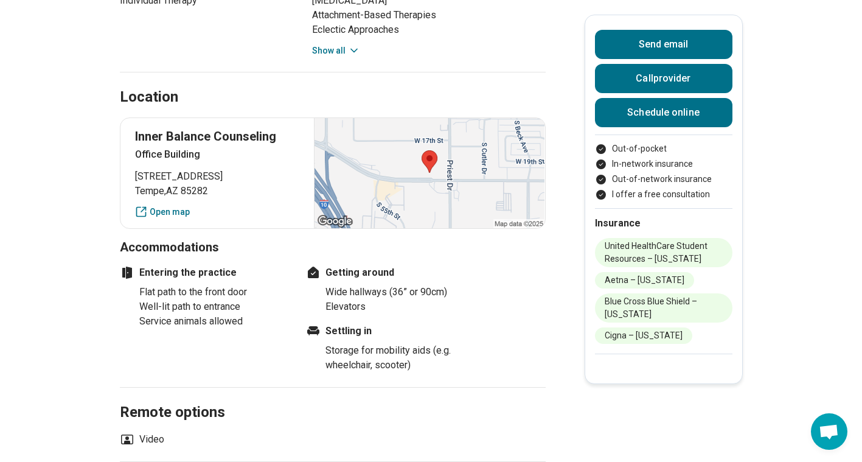
scroll to position [1233, 0]
click at [435, 133] on div at bounding box center [429, 174] width 230 height 110
click at [186, 206] on link "Open map" at bounding box center [217, 212] width 165 height 13
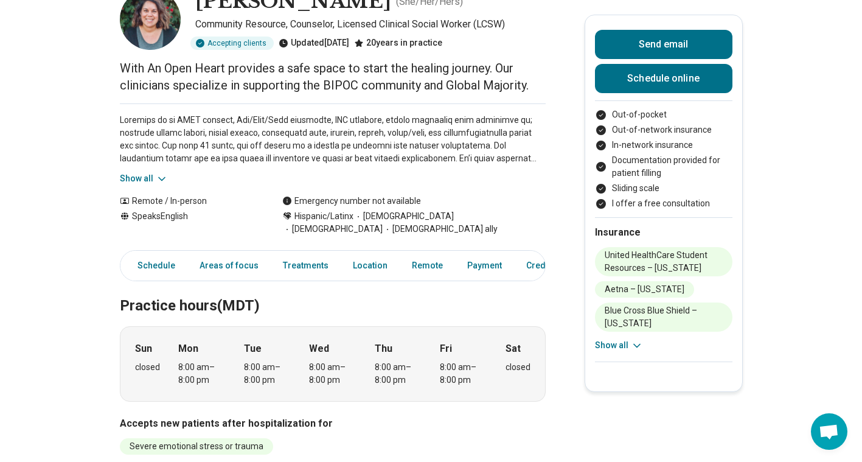
scroll to position [83, 0]
click at [156, 178] on button "Show all" at bounding box center [144, 177] width 48 height 13
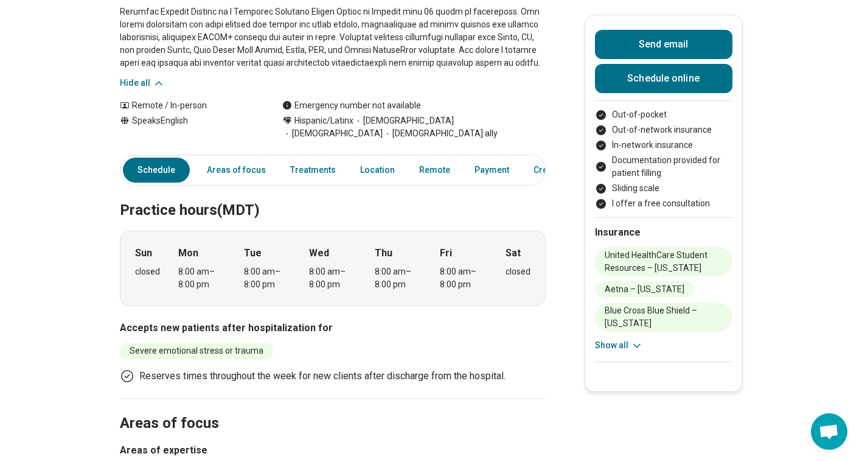
scroll to position [304, 0]
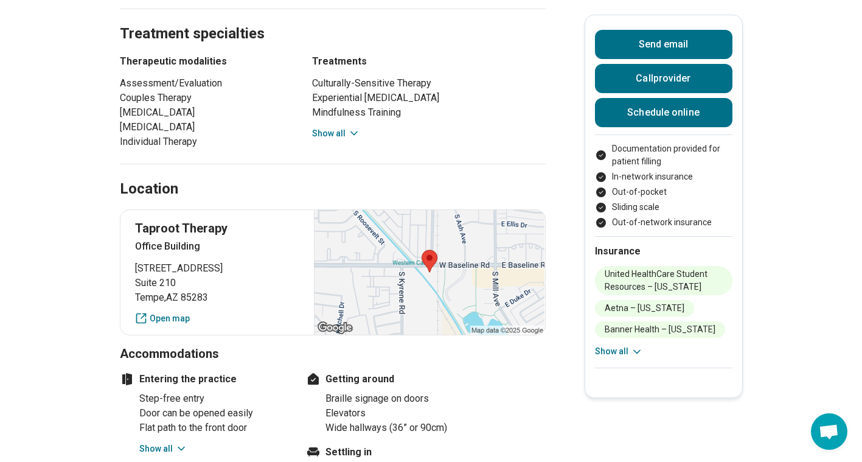
scroll to position [1102, 0]
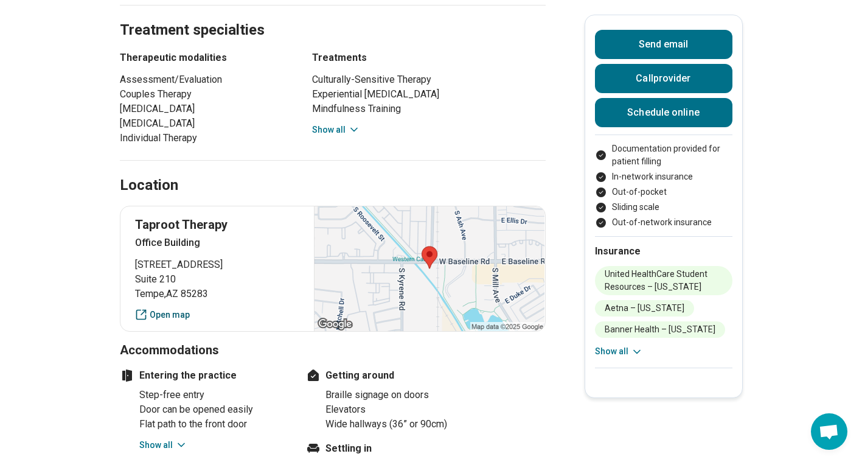
click at [160, 308] on link "Open map" at bounding box center [217, 314] width 165 height 13
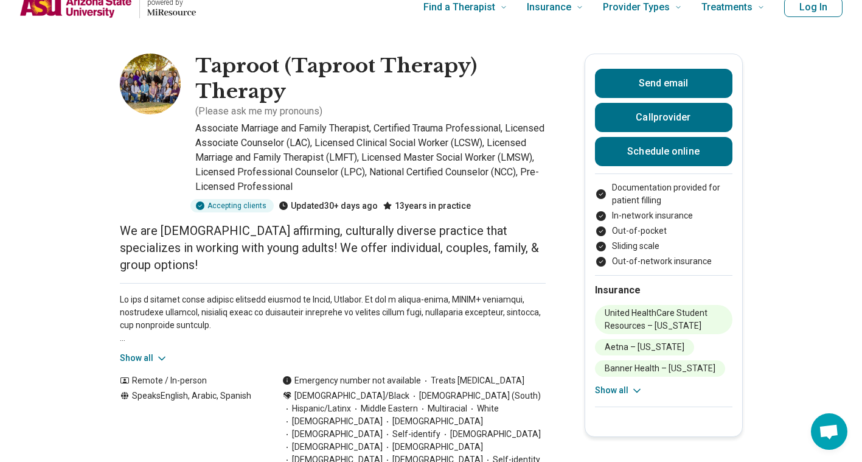
scroll to position [0, 0]
